Goal: Task Accomplishment & Management: Use online tool/utility

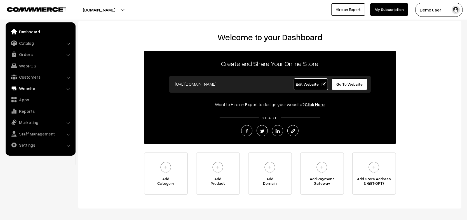
click at [33, 87] on link "Website" at bounding box center [40, 88] width 67 height 10
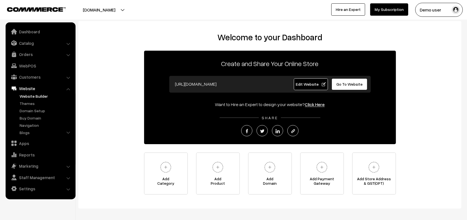
click at [31, 97] on link "Website Builder" at bounding box center [45, 96] width 55 height 6
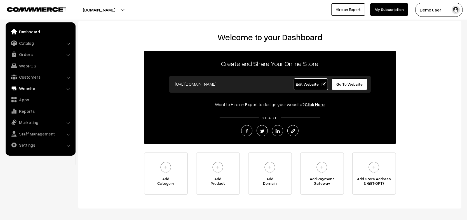
click at [72, 87] on link "Website" at bounding box center [40, 88] width 67 height 10
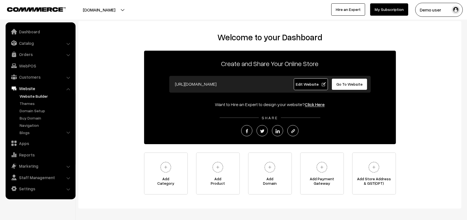
click at [49, 97] on link "Website Builder" at bounding box center [45, 96] width 55 height 6
